Goal: Task Accomplishment & Management: Use online tool/utility

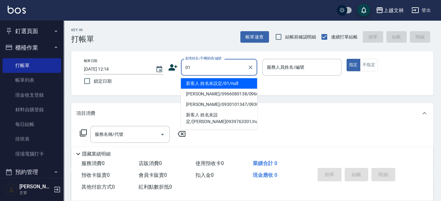
type input "新客人 姓名未設定/01/null"
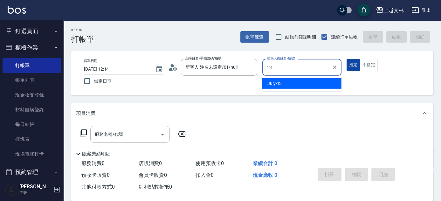
type input "July-13"
type button "true"
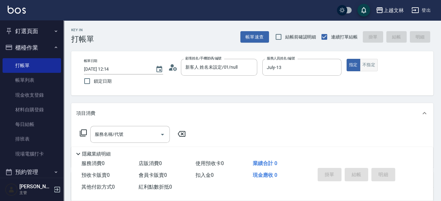
drag, startPoint x: 368, startPoint y: 65, endPoint x: 364, endPoint y: 62, distance: 4.3
click at [368, 64] on button "不指定" at bounding box center [369, 65] width 18 height 12
click at [141, 136] on input "服務名稱/代號" at bounding box center [125, 134] width 64 height 11
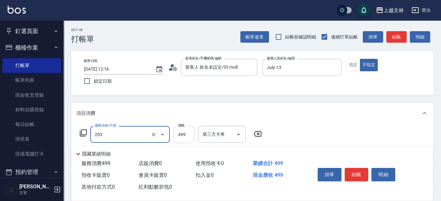
type input "B級洗+剪(203)"
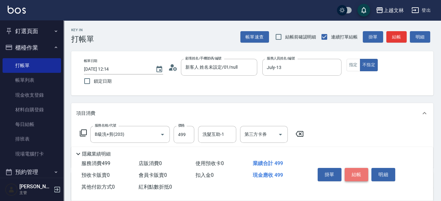
click at [360, 177] on button "結帳" at bounding box center [357, 174] width 24 height 13
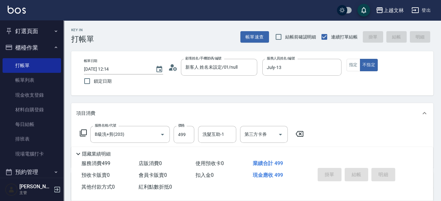
click at [29, 46] on button "櫃檯作業" at bounding box center [32, 47] width 59 height 17
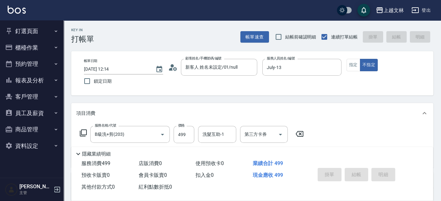
click at [59, 88] on button "報表及分析" at bounding box center [32, 80] width 59 height 17
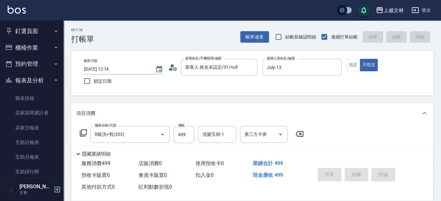
drag, startPoint x: 65, startPoint y: 105, endPoint x: 62, endPoint y: 105, distance: 3.5
click at [65, 104] on div "Key In 打帳單 帳單速查 結帳前確認明細 連續打單結帳 掛單 結帳 明細 帳單日期 [DATE] 12:14 鎖定日期 顧客姓名/手機號碼/編號 新客人…" at bounding box center [252, 165] width 377 height 291
click at [64, 105] on div "Key In 打帳單 帳單速查 結帳前確認明細 連續打單結帳 掛單 結帳 明細 帳單日期 [DATE] 12:14 鎖定日期 顧客姓名/手機號碼/編號 新客人…" at bounding box center [252, 165] width 377 height 291
type input "[DATE] 13:51"
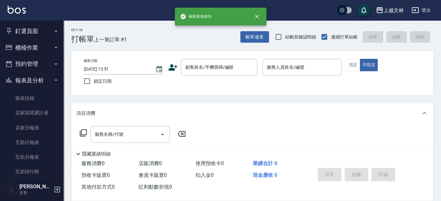
scroll to position [138, 0]
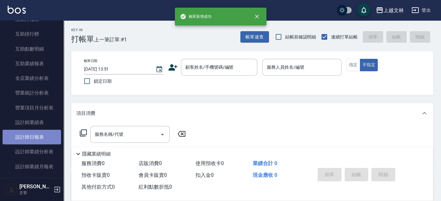
click at [52, 134] on link "設計師日報表" at bounding box center [32, 137] width 59 height 15
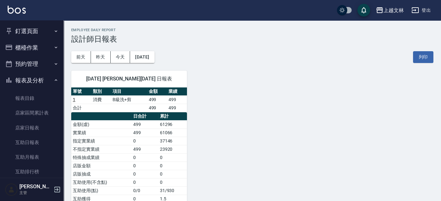
click at [44, 79] on button "報表及分析" at bounding box center [32, 80] width 59 height 17
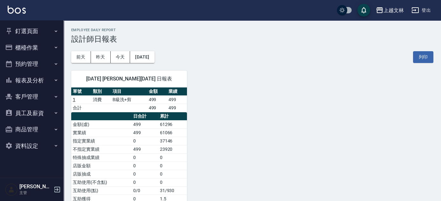
click at [33, 45] on button "櫃檯作業" at bounding box center [32, 47] width 59 height 17
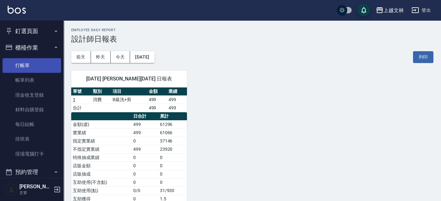
click at [35, 62] on link "打帳單" at bounding box center [32, 65] width 59 height 15
